Goal: Task Accomplishment & Management: Complete application form

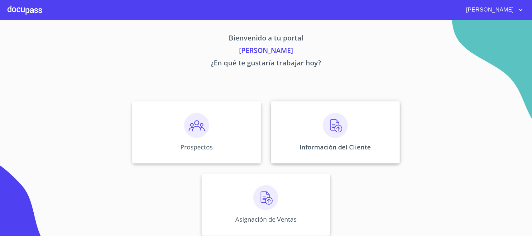
click at [318, 144] on p "Información del Cliente" at bounding box center [335, 147] width 71 height 8
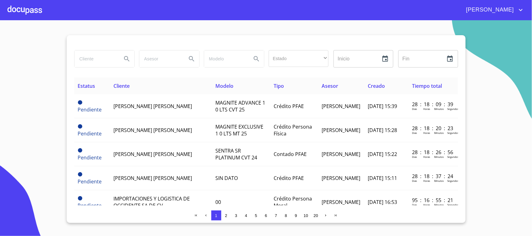
click at [101, 58] on input "search" at bounding box center [96, 59] width 42 height 17
type input "[PERSON_NAME]"
click at [126, 58] on icon "Search" at bounding box center [126, 58] width 7 height 7
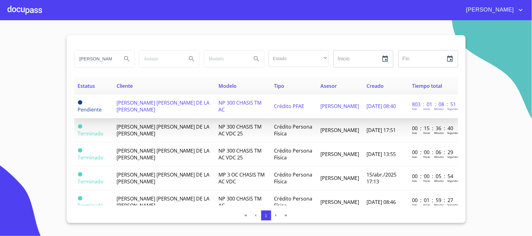
click at [183, 107] on td "[PERSON_NAME] [PERSON_NAME] DE LA [PERSON_NAME]" at bounding box center [164, 106] width 102 height 24
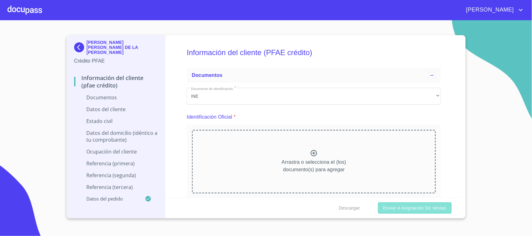
click at [412, 214] on button "Enviar a Asignación de Ventas" at bounding box center [414, 209] width 73 height 12
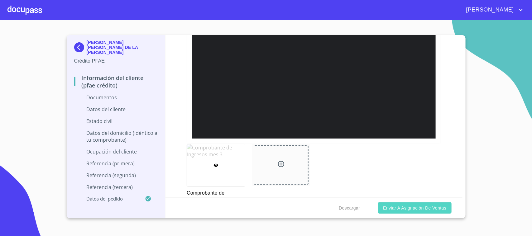
scroll to position [1399, 0]
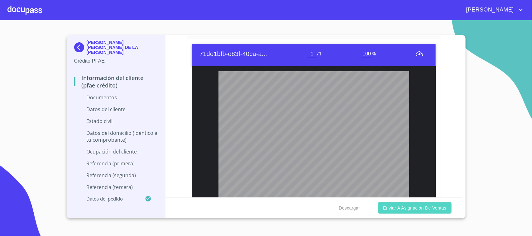
click at [409, 208] on span "Enviar a Asignación de Ventas" at bounding box center [414, 209] width 63 height 8
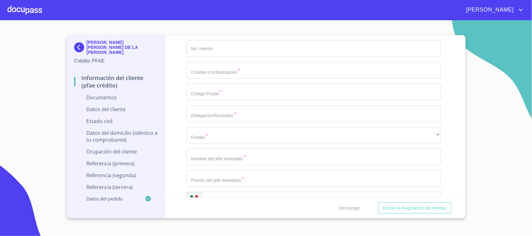
scroll to position [2876, 0]
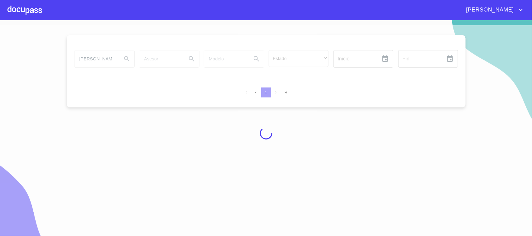
click at [24, 14] on div at bounding box center [24, 10] width 35 height 20
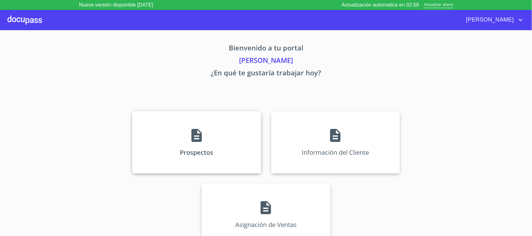
click at [168, 122] on div "Prospectos" at bounding box center [196, 142] width 129 height 62
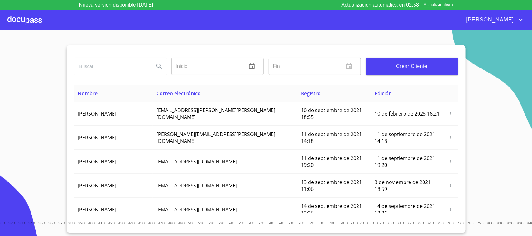
click at [377, 62] on span "Crear Cliente" at bounding box center [412, 66] width 82 height 9
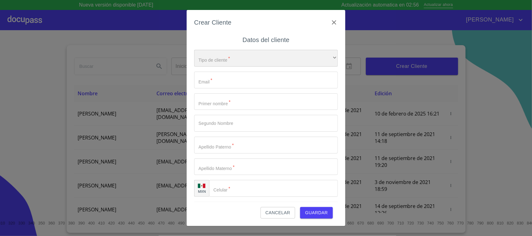
click at [249, 60] on div "​" at bounding box center [266, 58] width 144 height 17
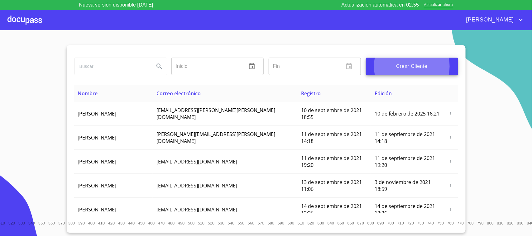
click at [139, 70] on input "search" at bounding box center [112, 66] width 75 height 17
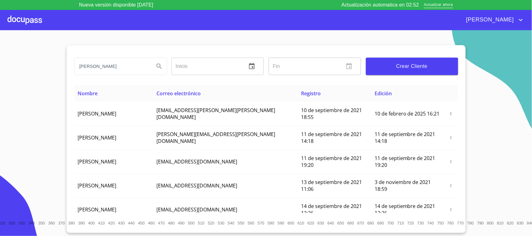
type input "rosa leti"
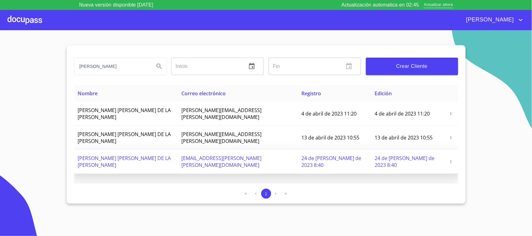
click at [449, 160] on icon "button" at bounding box center [451, 162] width 4 height 4
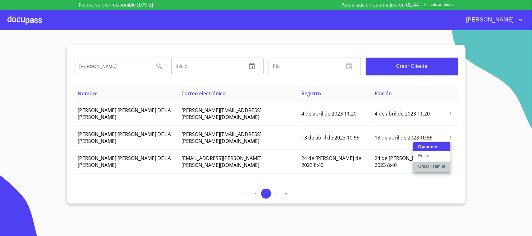
click at [431, 166] on p "Crear Tramite" at bounding box center [431, 166] width 27 height 6
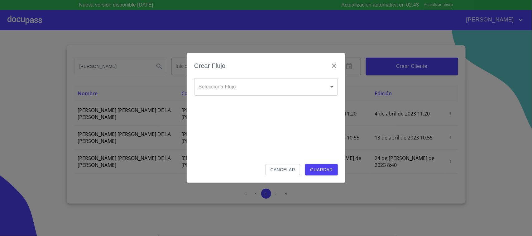
click at [256, 90] on body "Nueva versión disponible 4.02.09 Actualización automatica en 02:43 Actualizar a…" at bounding box center [266, 118] width 532 height 236
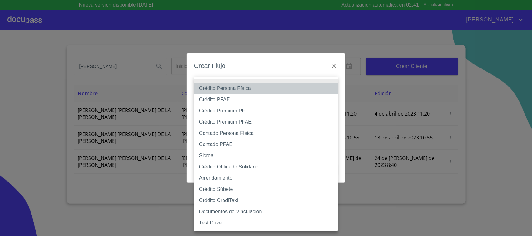
click at [229, 89] on li "Crédito Persona Física" at bounding box center [266, 88] width 144 height 11
type input "6009fb3c7d1714eb8809aa97"
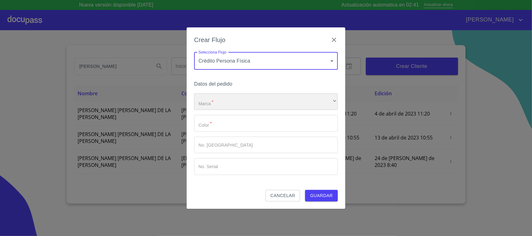
click at [233, 105] on div "​" at bounding box center [266, 102] width 144 height 17
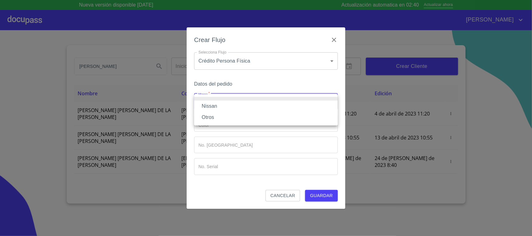
click at [222, 105] on li "Nissan" at bounding box center [266, 106] width 144 height 11
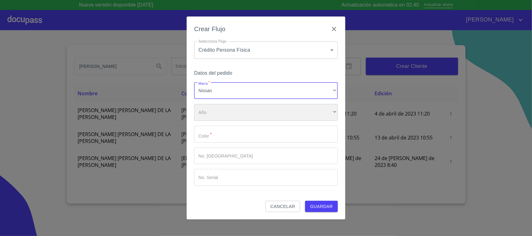
click at [223, 111] on div "​" at bounding box center [266, 112] width 144 height 17
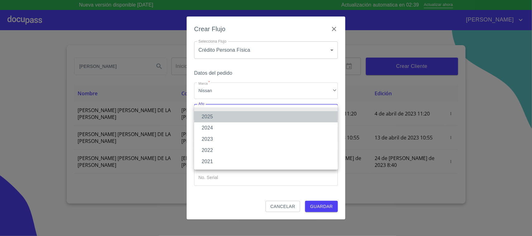
click at [217, 116] on li "2025" at bounding box center [266, 116] width 144 height 11
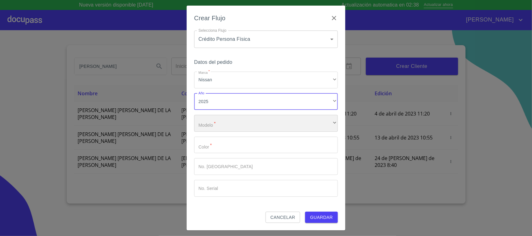
click at [258, 123] on div "​" at bounding box center [266, 123] width 144 height 17
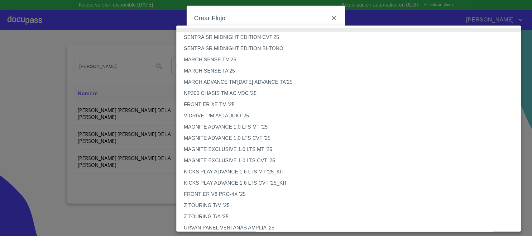
click at [236, 134] on li "MAGNITE ADVANCE 1.0 LTS CVT '25" at bounding box center [352, 138] width 351 height 11
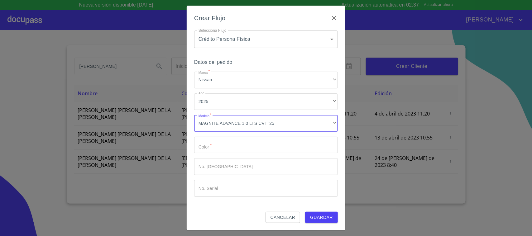
click at [257, 163] on input "Marca   *" at bounding box center [266, 166] width 144 height 17
type input "xx"
click at [251, 150] on input "Marca   *" at bounding box center [266, 145] width 144 height 17
type input "xx"
click at [245, 192] on input "Marca   *" at bounding box center [266, 188] width 144 height 17
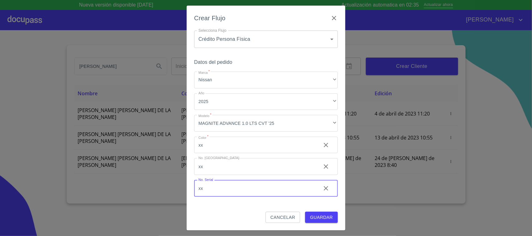
type input "xx"
click at [326, 219] on span "Guardar" at bounding box center [321, 218] width 23 height 8
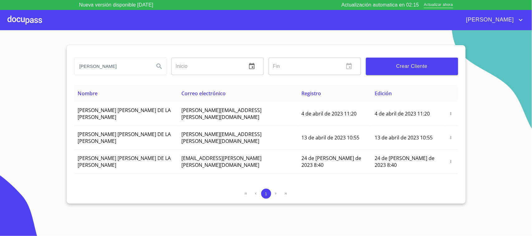
click at [10, 19] on div at bounding box center [24, 20] width 35 height 20
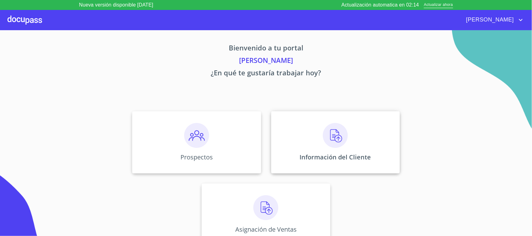
click at [342, 129] on img at bounding box center [335, 135] width 25 height 25
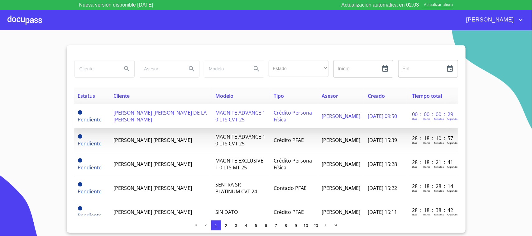
click at [133, 116] on span "[PERSON_NAME] [PERSON_NAME] DE LA [PERSON_NAME]" at bounding box center [160, 116] width 93 height 14
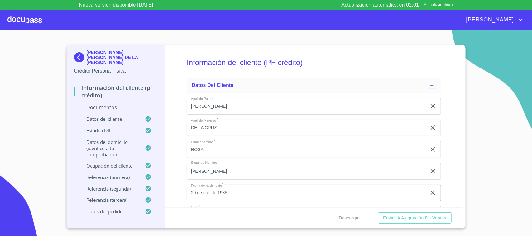
click at [417, 226] on div "Descargar Enviar a Asignación de Ventas" at bounding box center [314, 218] width 297 height 21
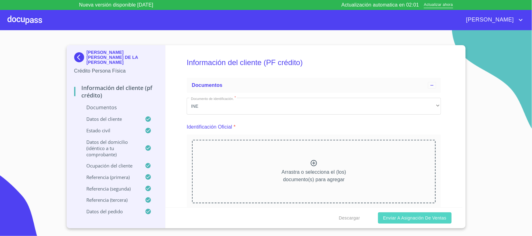
click at [416, 221] on span "Enviar a Asignación de Ventas" at bounding box center [414, 219] width 63 height 8
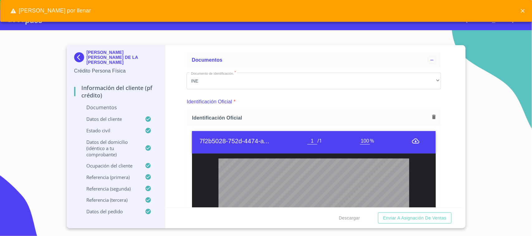
scroll to position [39, 0]
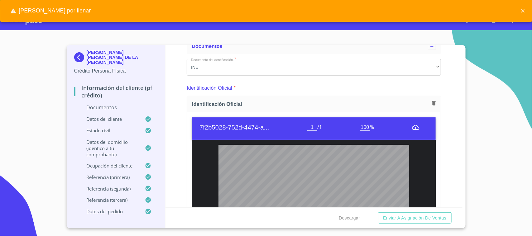
click at [422, 225] on div "Descargar Enviar a Asignación de Ventas" at bounding box center [314, 218] width 297 height 21
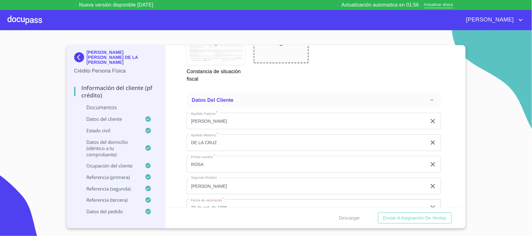
scroll to position [1570, 0]
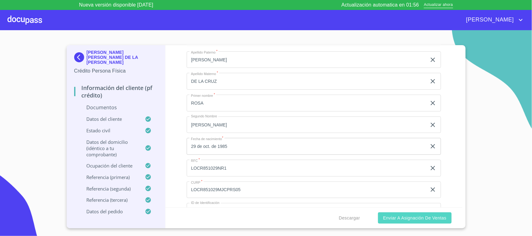
click at [411, 217] on span "Enviar a Asignación de Ventas" at bounding box center [414, 219] width 63 height 8
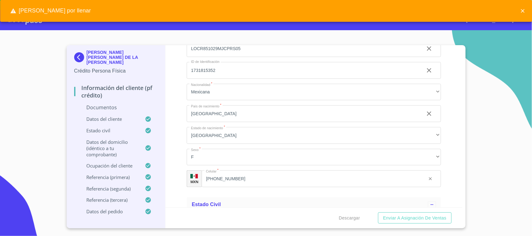
scroll to position [1765, 0]
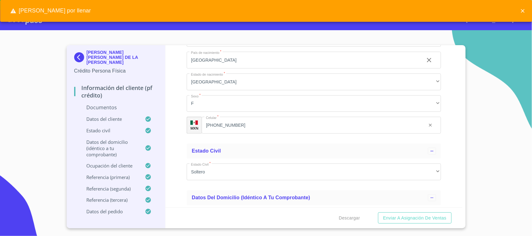
click at [122, 104] on p "Documentos" at bounding box center [116, 107] width 84 height 7
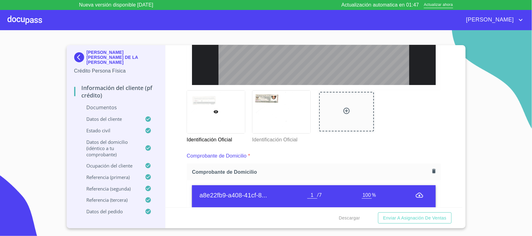
scroll to position [305, 0]
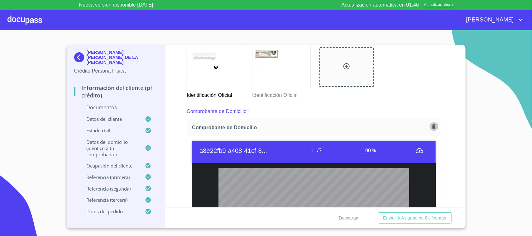
click at [431, 124] on icon "button" at bounding box center [434, 127] width 6 height 6
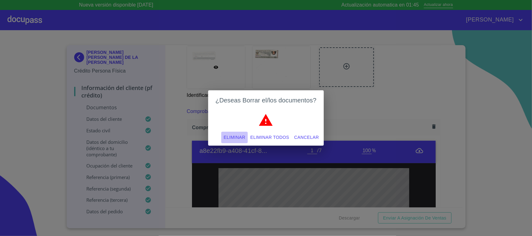
click at [236, 141] on span "Eliminar" at bounding box center [235, 138] width 22 height 8
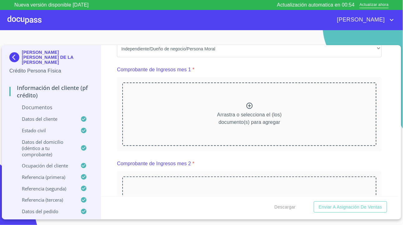
scroll to position [656, 0]
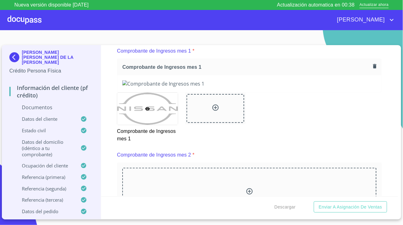
click at [375, 92] on div at bounding box center [249, 83] width 264 height 17
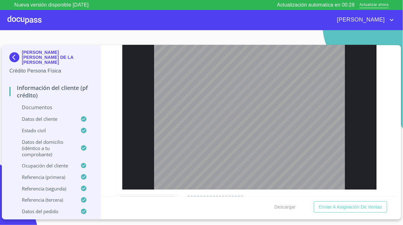
scroll to position [1279, 0]
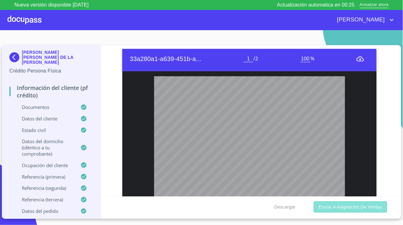
click at [360, 207] on span "Enviar a Asignación de Ventas" at bounding box center [350, 208] width 63 height 8
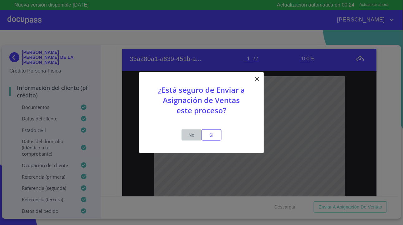
click at [199, 138] on span "No" at bounding box center [191, 135] width 15 height 8
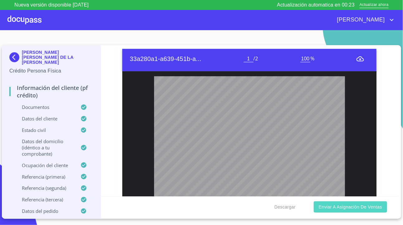
click at [351, 203] on button "Enviar a Asignación de Ventas" at bounding box center [350, 208] width 73 height 12
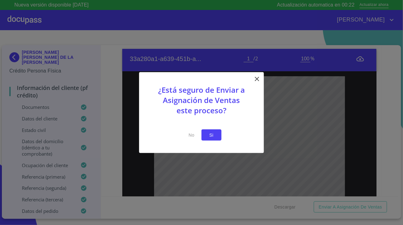
click at [214, 138] on span "Si" at bounding box center [211, 135] width 10 height 8
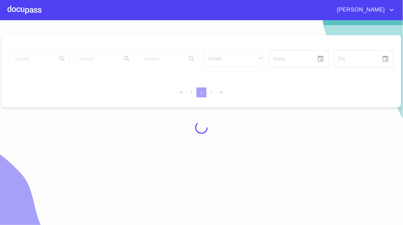
click at [36, 11] on div at bounding box center [24, 10] width 34 height 20
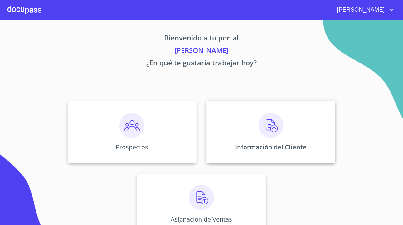
click at [248, 148] on p "Información del Cliente" at bounding box center [270, 147] width 71 height 8
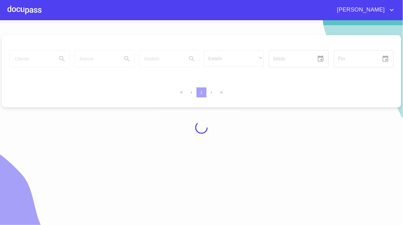
click at [41, 64] on div at bounding box center [201, 127] width 403 height 205
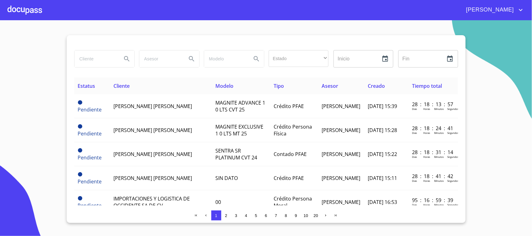
click at [100, 74] on div "Estado ​ ​ Inicio ​ Fin ​" at bounding box center [266, 63] width 384 height 30
click at [100, 61] on input "search" at bounding box center [96, 59] width 42 height 17
type input "[PERSON_NAME]"
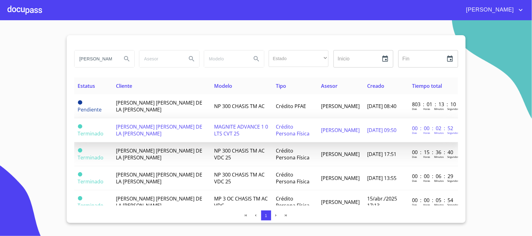
click at [162, 127] on span "[PERSON_NAME] [PERSON_NAME] DE LA [PERSON_NAME]" at bounding box center [159, 130] width 86 height 14
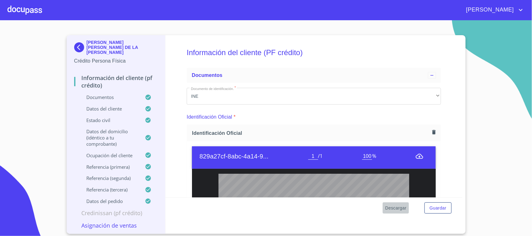
click at [392, 208] on span "Descargar" at bounding box center [395, 209] width 21 height 8
click at [30, 15] on div at bounding box center [24, 10] width 35 height 20
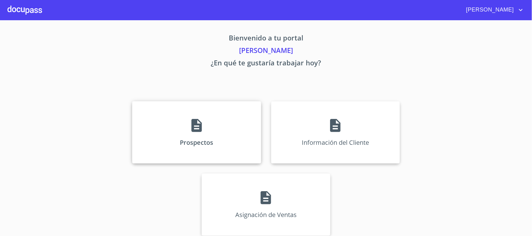
click at [226, 120] on div "Prospectos" at bounding box center [196, 132] width 129 height 62
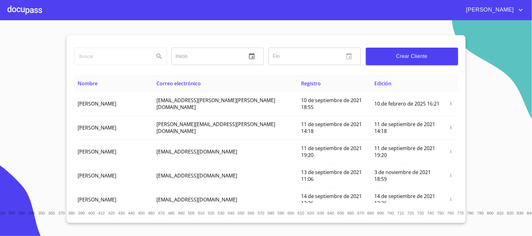
click at [138, 55] on input "search" at bounding box center [112, 56] width 75 height 17
type input "[DEMOGRAPHIC_DATA] NAZA"
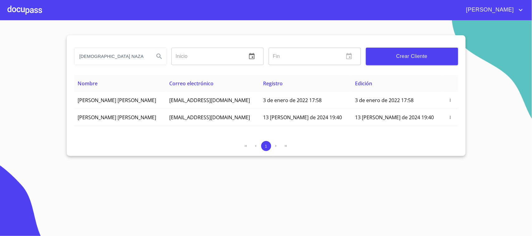
click at [28, 12] on div at bounding box center [24, 10] width 35 height 20
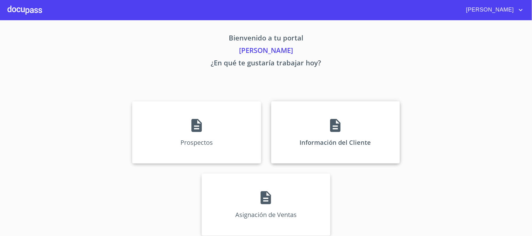
click at [326, 160] on div "Información del Cliente" at bounding box center [335, 132] width 129 height 62
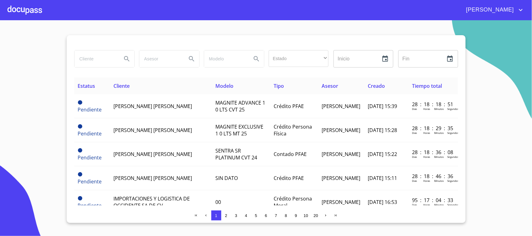
click at [97, 61] on input "search" at bounding box center [96, 59] width 42 height 17
click at [39, 17] on div at bounding box center [24, 10] width 35 height 20
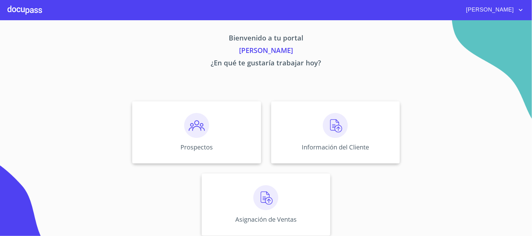
click at [129, 106] on div "Prospectos Información del Cliente Asignación de Ventas" at bounding box center [266, 168] width 387 height 145
click at [148, 124] on div "Prospectos" at bounding box center [196, 132] width 129 height 62
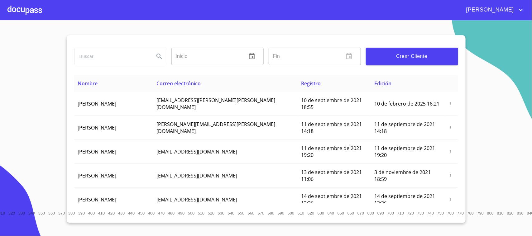
click at [132, 60] on input "search" at bounding box center [112, 56] width 75 height 17
type input "[DEMOGRAPHIC_DATA] NAZA"
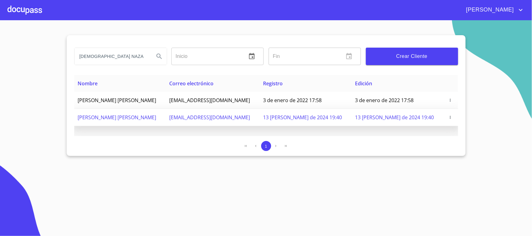
click at [403, 121] on button "button" at bounding box center [450, 117] width 6 height 6
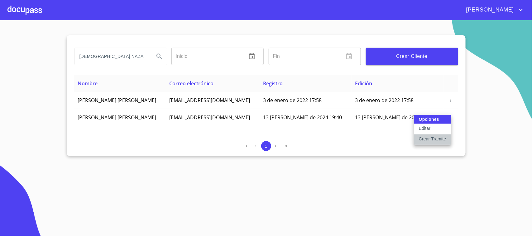
click at [403, 139] on p "Crear Tramite" at bounding box center [432, 139] width 27 height 6
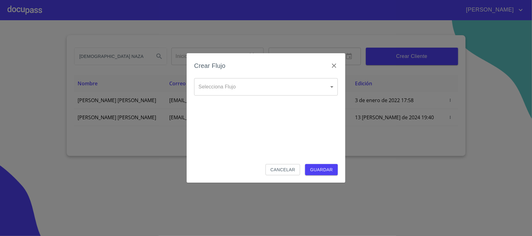
click at [260, 94] on body "[PERSON_NAME] [PERSON_NAME] NAZA Inicio ​ Fin ​ Crear Cliente Nombre Correo ele…" at bounding box center [266, 118] width 532 height 236
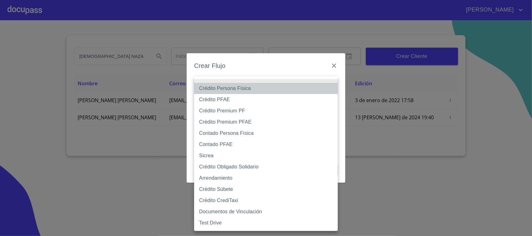
click at [244, 91] on li "Crédito Persona Física" at bounding box center [266, 88] width 144 height 11
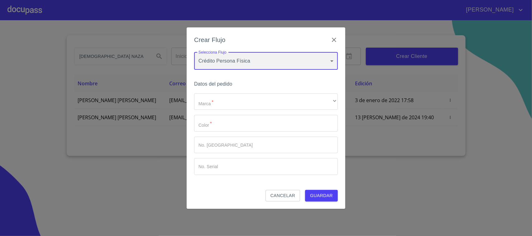
type input "6009fb3c7d1714eb8809aa97"
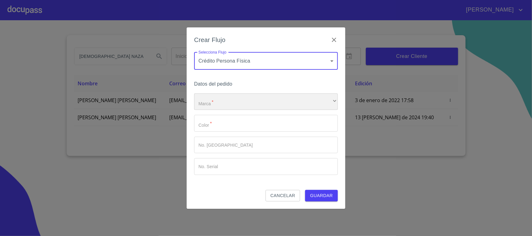
click at [231, 103] on div "​" at bounding box center [266, 102] width 144 height 17
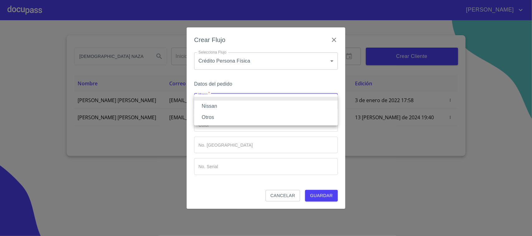
click at [225, 108] on li "Nissan" at bounding box center [266, 106] width 144 height 11
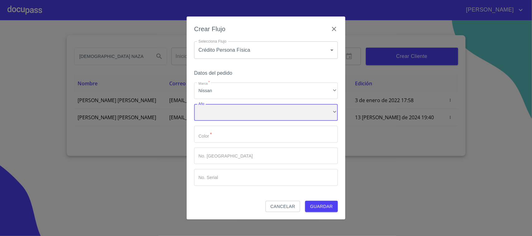
click at [230, 113] on div "​" at bounding box center [266, 112] width 144 height 17
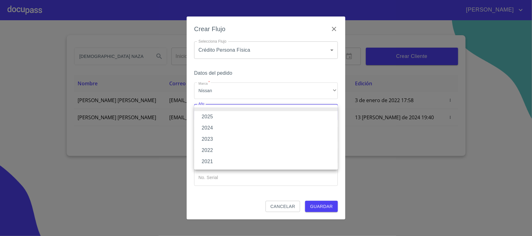
click at [221, 114] on li "2025" at bounding box center [266, 116] width 144 height 11
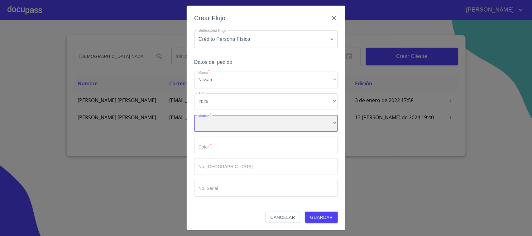
click at [218, 125] on div "​" at bounding box center [266, 123] width 144 height 17
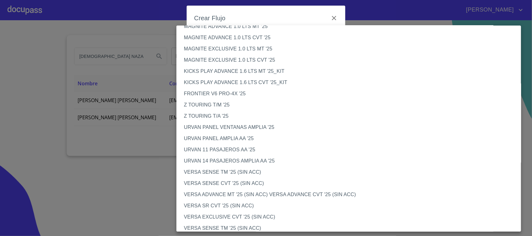
scroll to position [39, 0]
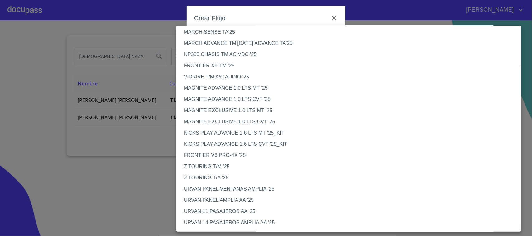
click at [247, 108] on li "MAGNITE EXCLUSIVE 1.0 LTS MT '25" at bounding box center [352, 110] width 351 height 11
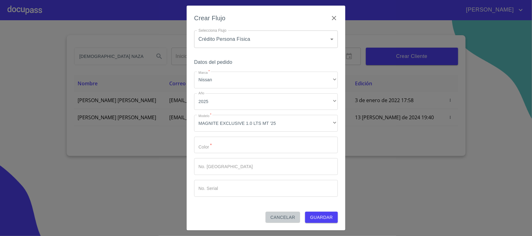
click at [293, 217] on span "Cancelar" at bounding box center [283, 218] width 25 height 8
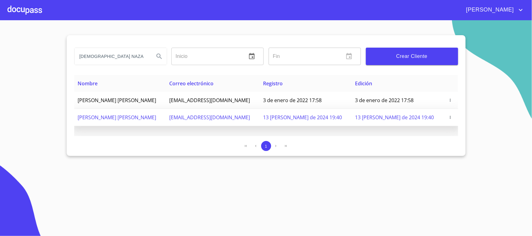
click at [403, 119] on span at bounding box center [450, 117] width 7 height 6
click at [403, 118] on icon "button" at bounding box center [450, 117] width 4 height 4
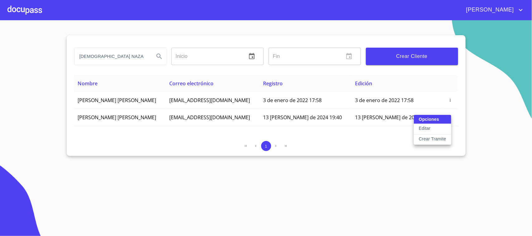
click at [403, 140] on p "Crear Tramite" at bounding box center [432, 139] width 27 height 6
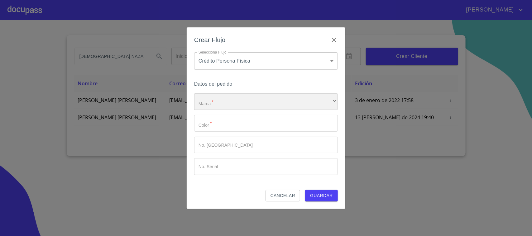
click at [255, 102] on div "​" at bounding box center [266, 102] width 144 height 17
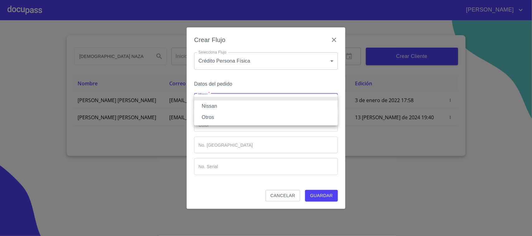
drag, startPoint x: 254, startPoint y: 108, endPoint x: 251, endPoint y: 105, distance: 4.0
click at [253, 108] on li "Nissan" at bounding box center [266, 106] width 144 height 11
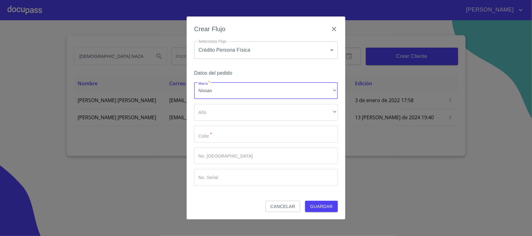
click at [264, 51] on body "[PERSON_NAME] [PERSON_NAME] NAZA Inicio ​ Fin ​ Crear Cliente Nombre Correo ele…" at bounding box center [266, 118] width 532 height 236
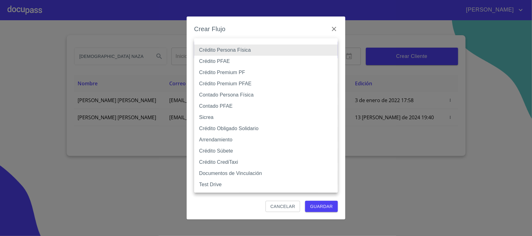
click at [244, 94] on li "Contado Persona Física" at bounding box center [266, 94] width 144 height 11
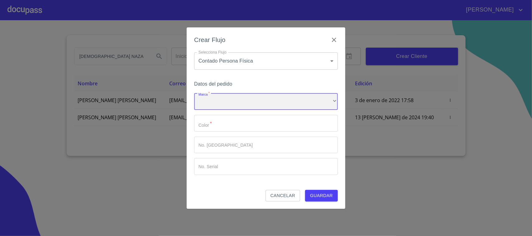
click at [259, 105] on div "​" at bounding box center [266, 102] width 144 height 17
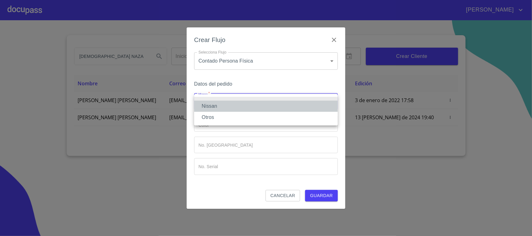
click at [247, 101] on li "Nissan" at bounding box center [266, 106] width 144 height 11
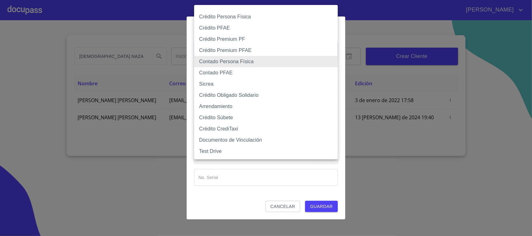
drag, startPoint x: 286, startPoint y: 47, endPoint x: 294, endPoint y: 49, distance: 8.5
click at [294, 49] on body "[PERSON_NAME] [PERSON_NAME] NAZA Inicio ​ Fin ​ Crear Cliente Nombre Correo ele…" at bounding box center [266, 118] width 532 height 236
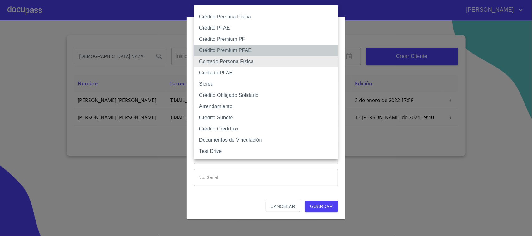
click at [294, 49] on li "Crédito Premium PFAE" at bounding box center [266, 50] width 144 height 11
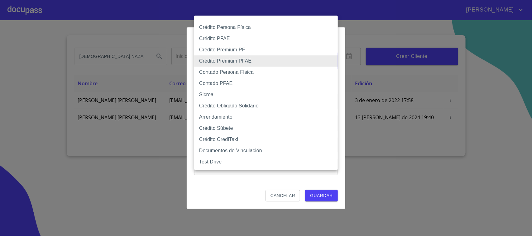
click at [249, 63] on body "[PERSON_NAME] [PERSON_NAME] NAZA Inicio ​ Fin ​ Crear Cliente Nombre Correo ele…" at bounding box center [266, 118] width 532 height 236
click at [254, 83] on li "Contado PFAE" at bounding box center [266, 83] width 144 height 11
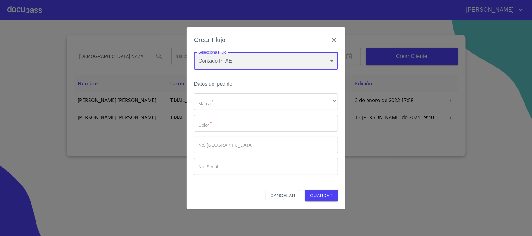
type input "60bfa0300d9865ccc24b067f"
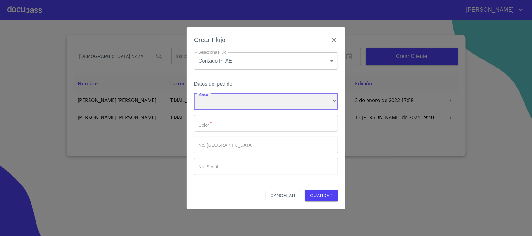
click at [252, 102] on div "​" at bounding box center [266, 102] width 144 height 17
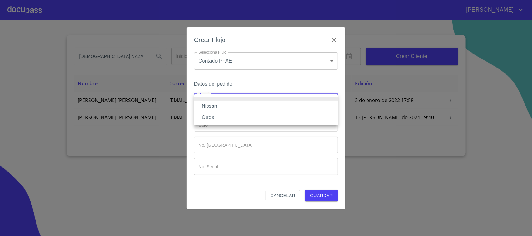
click at [239, 102] on li "Nissan" at bounding box center [266, 106] width 144 height 11
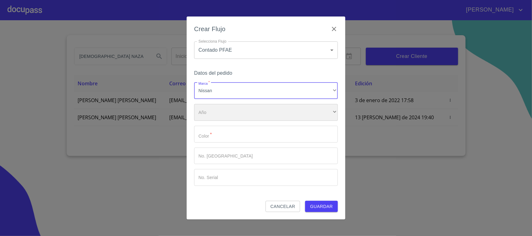
click at [248, 119] on div "​" at bounding box center [266, 112] width 144 height 17
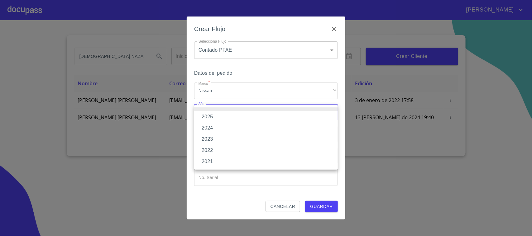
click at [234, 117] on li "2025" at bounding box center [266, 116] width 144 height 11
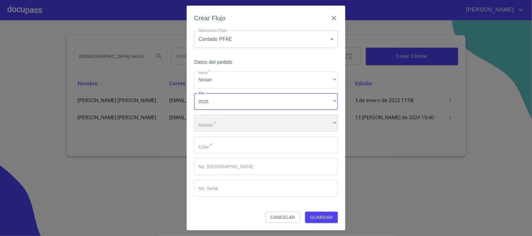
click at [232, 128] on div "​" at bounding box center [266, 123] width 144 height 17
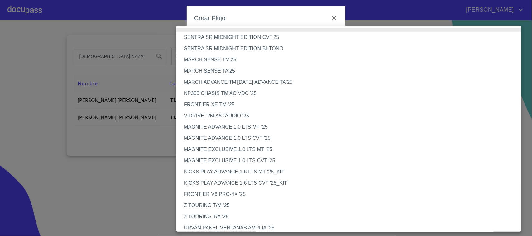
click at [229, 139] on li "MAGNITE ADVANCE 1.0 LTS CVT '25" at bounding box center [352, 138] width 351 height 11
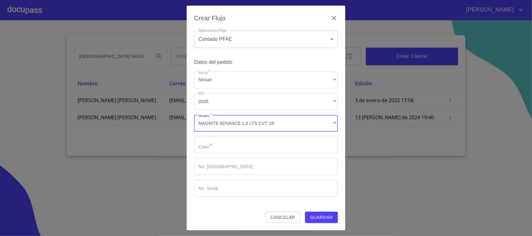
click at [272, 150] on input "Marca   *" at bounding box center [266, 145] width 144 height 17
type input "00"
click at [311, 211] on div "Datos del pedido Marca   * Nissan ​ Año 2025 ​ Modelo   * MAGNITE ADVANCE 1.0 L…" at bounding box center [266, 135] width 144 height 154
click at [314, 212] on button "Guardar" at bounding box center [321, 218] width 33 height 12
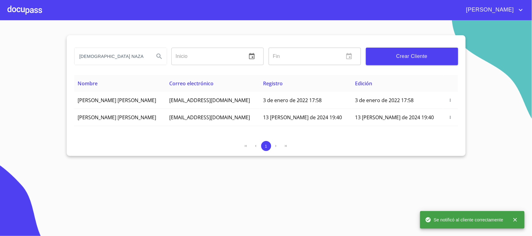
click at [21, 12] on div at bounding box center [24, 10] width 35 height 20
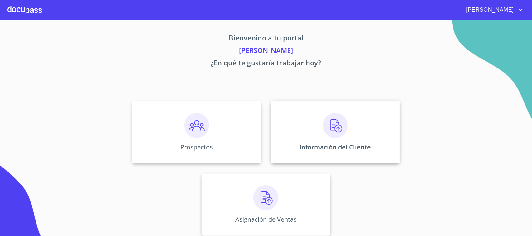
click at [276, 122] on div "Prospectos Información del Cliente Asignación de Ventas" at bounding box center [266, 168] width 387 height 145
click at [276, 122] on div "Información del Cliente" at bounding box center [335, 132] width 129 height 62
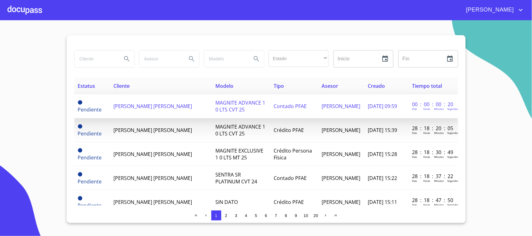
click at [144, 113] on td "[PERSON_NAME] [PERSON_NAME]" at bounding box center [161, 106] width 102 height 24
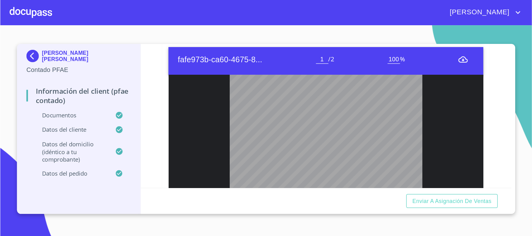
scroll to position [36, 0]
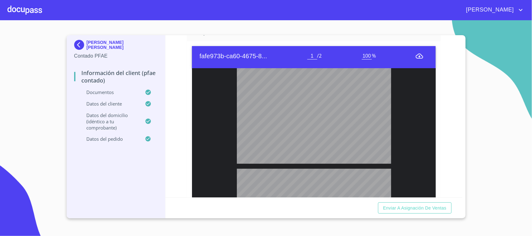
type input "2"
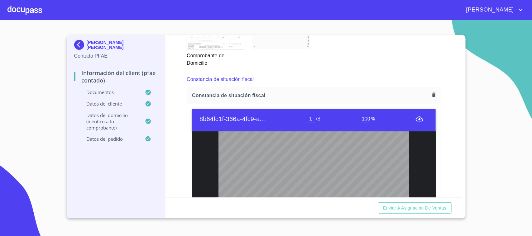
scroll to position [78, 0]
click at [403, 207] on span "Enviar a Asignación de Ventas" at bounding box center [414, 209] width 63 height 8
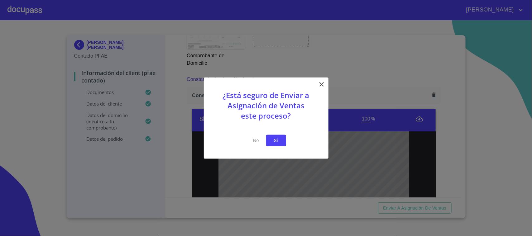
click at [279, 138] on span "Si" at bounding box center [276, 141] width 10 height 8
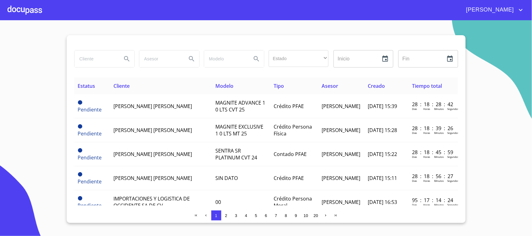
drag, startPoint x: 90, startPoint y: 66, endPoint x: 92, endPoint y: 63, distance: 3.6
click at [92, 64] on input "search" at bounding box center [96, 59] width 42 height 17
type input "[DEMOGRAPHIC_DATA] NAZA"
click at [59, 16] on div "[PERSON_NAME]" at bounding box center [266, 10] width 532 height 20
drag, startPoint x: 113, startPoint y: 64, endPoint x: 0, endPoint y: 52, distance: 113.8
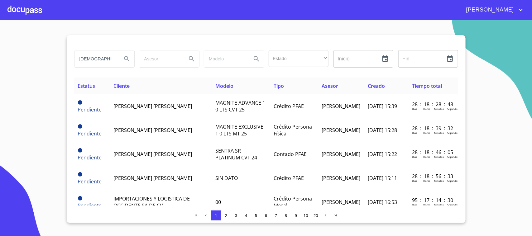
click at [0, 52] on section "[DEMOGRAPHIC_DATA] NAZA Estado ​ ​ Inicio ​ Fin ​ Estatus Cliente Modelo Tipo A…" at bounding box center [266, 128] width 532 height 216
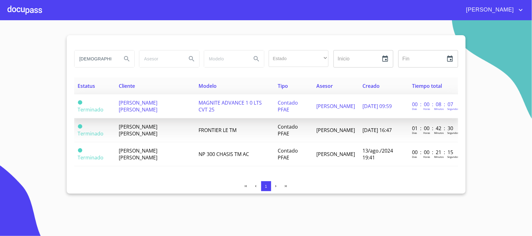
click at [113, 95] on td "Terminado" at bounding box center [94, 106] width 41 height 24
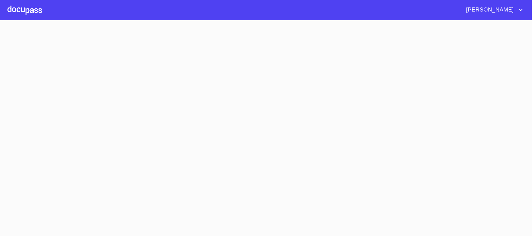
click at [124, 105] on section at bounding box center [266, 128] width 532 height 216
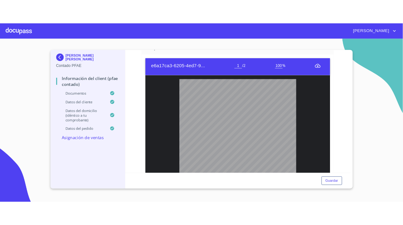
scroll to position [312, 0]
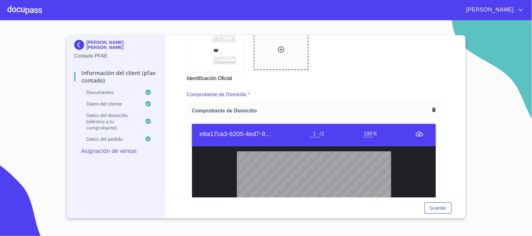
click at [403, 108] on icon "button" at bounding box center [434, 110] width 6 height 6
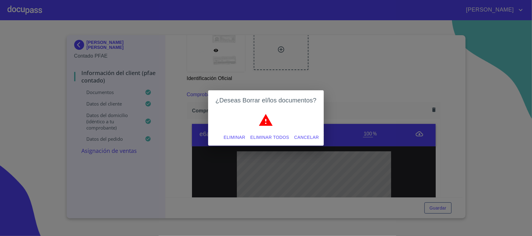
click at [233, 138] on span "Eliminar" at bounding box center [235, 138] width 22 height 8
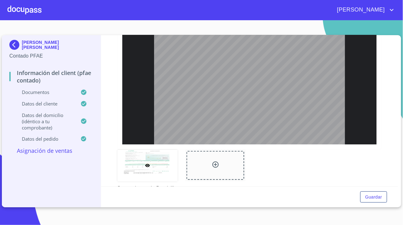
scroll to position [468, 0]
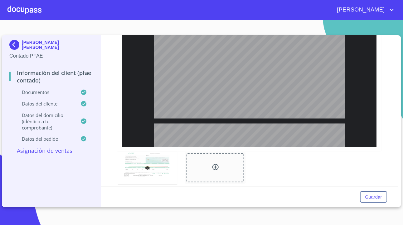
type input "2"
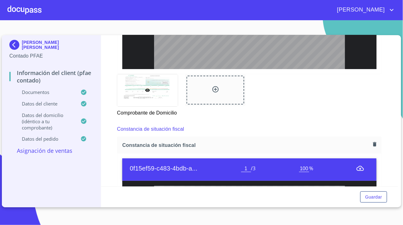
scroll to position [585, 0]
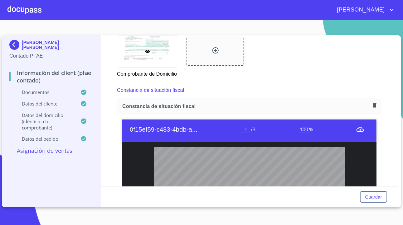
click at [370, 107] on div "Constancia de situación fiscal" at bounding box center [249, 106] width 264 height 17
click at [374, 114] on div "Constancia de situación fiscal" at bounding box center [249, 106] width 264 height 17
click at [373, 108] on icon "button" at bounding box center [374, 106] width 3 height 4
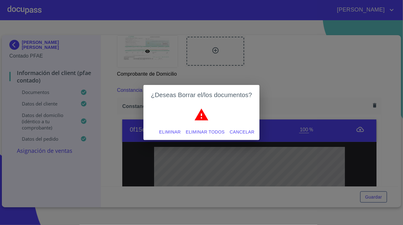
click at [174, 130] on span "Eliminar" at bounding box center [170, 132] width 22 height 8
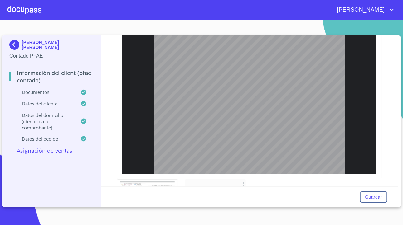
scroll to position [741, 0]
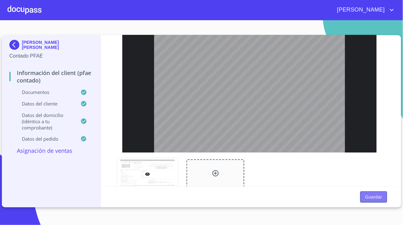
click at [380, 196] on span "Guardar" at bounding box center [373, 198] width 17 height 8
